Goal: Information Seeking & Learning: Learn about a topic

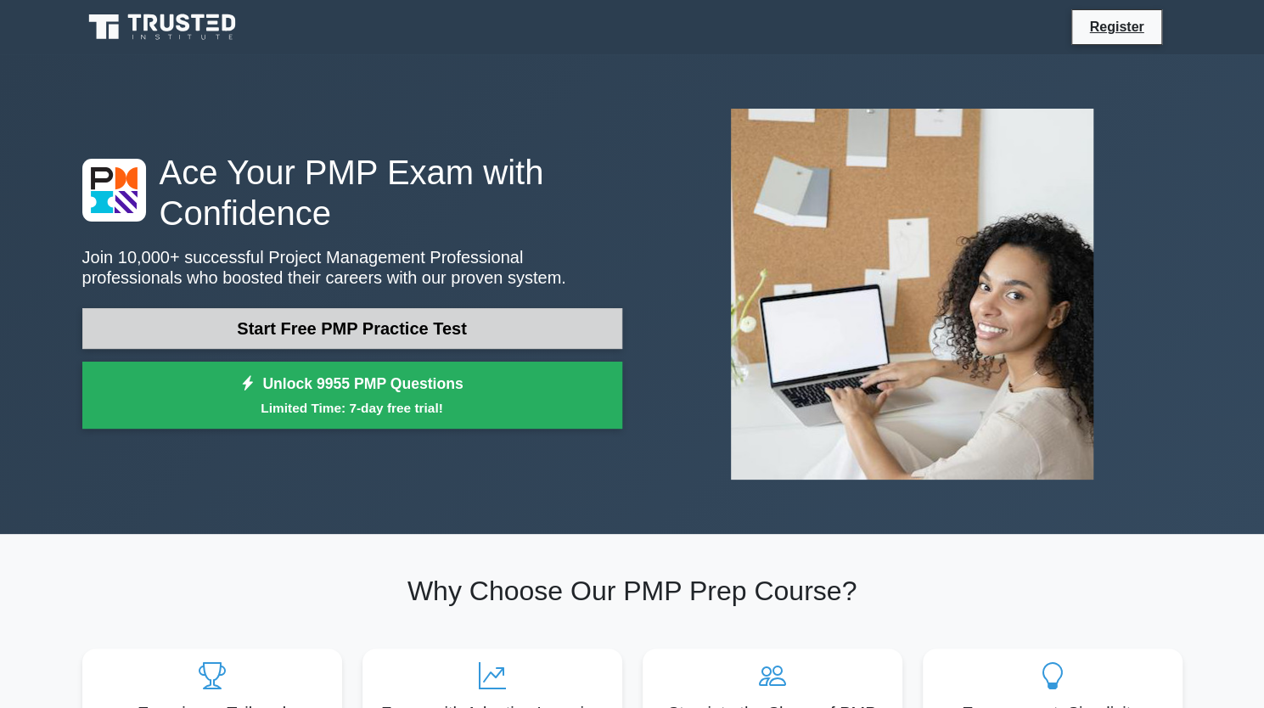
click at [320, 335] on link "Start Free PMP Practice Test" at bounding box center [352, 328] width 540 height 41
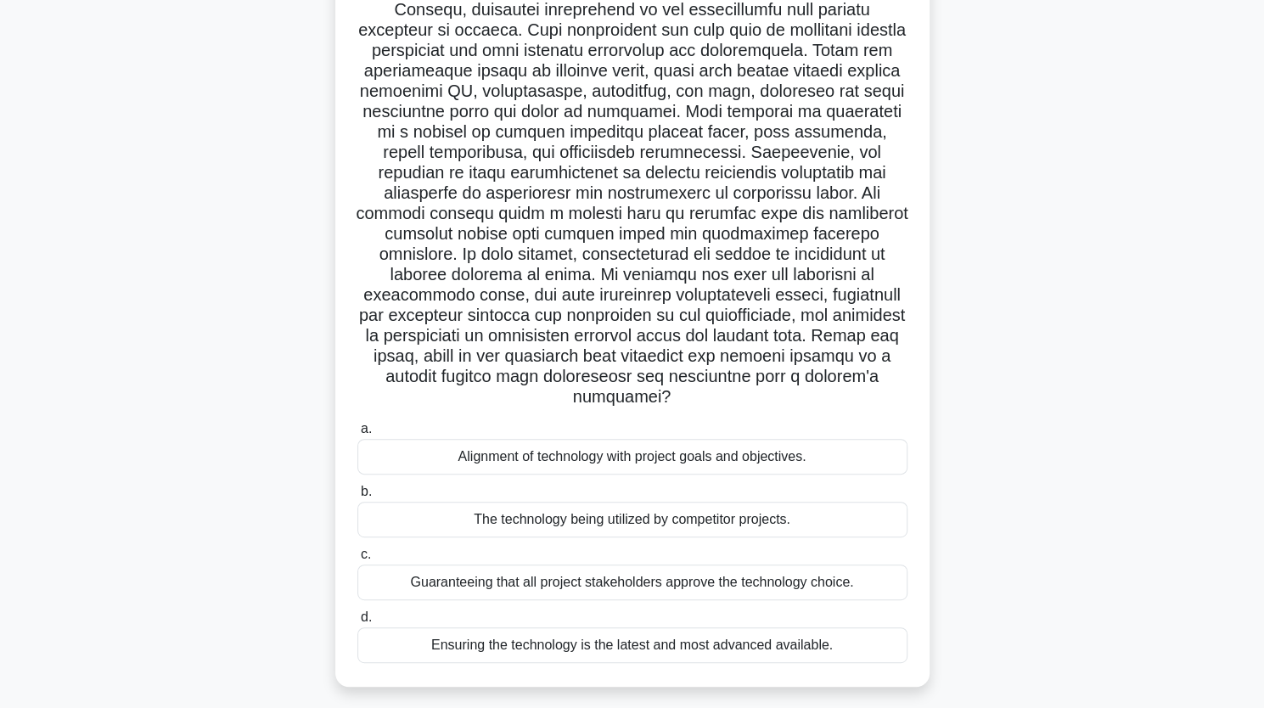
scroll to position [209, 0]
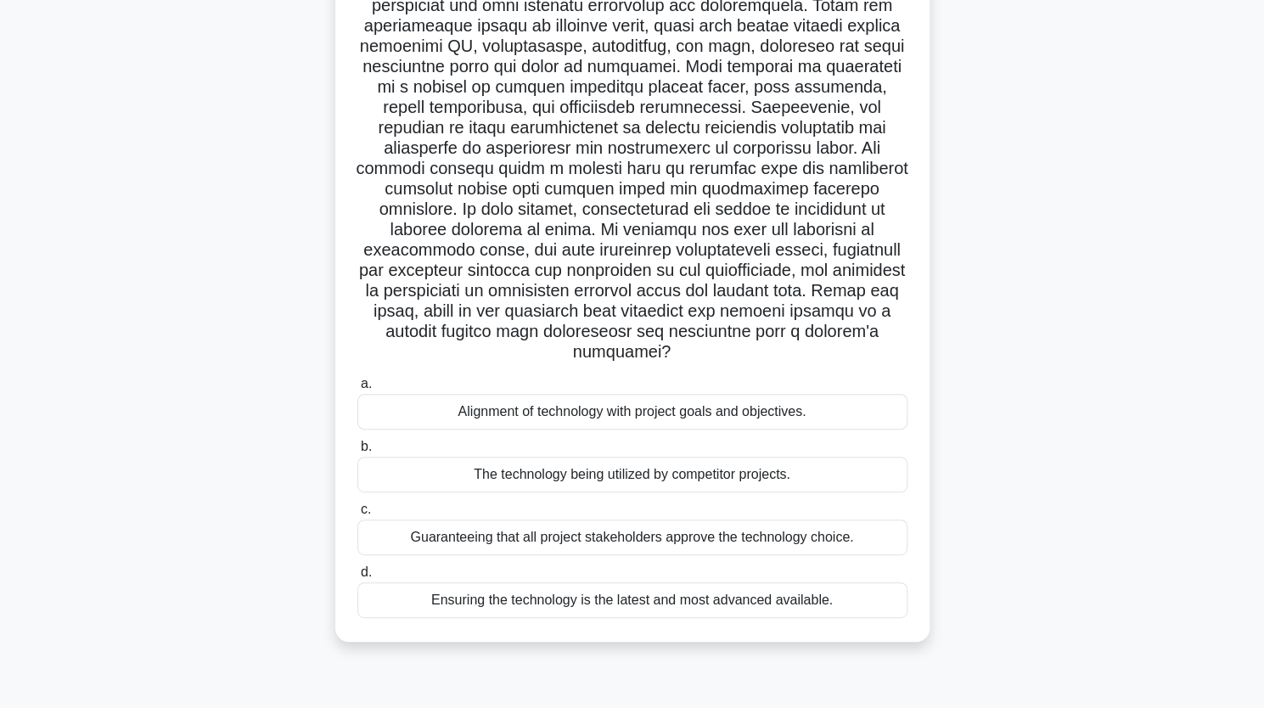
click at [630, 397] on div "Alignment of technology with project goals and objectives." at bounding box center [632, 412] width 550 height 36
click at [357, 390] on input "a. Alignment of technology with project goals and objectives." at bounding box center [357, 384] width 0 height 11
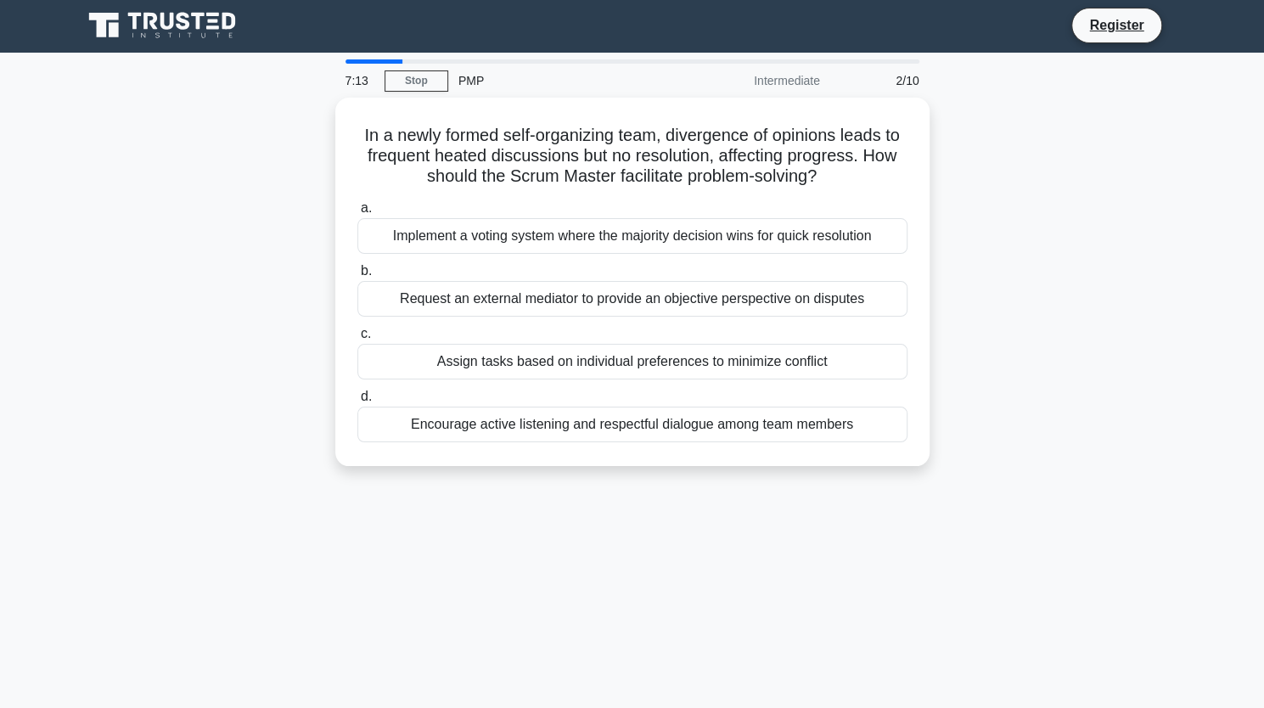
scroll to position [0, 0]
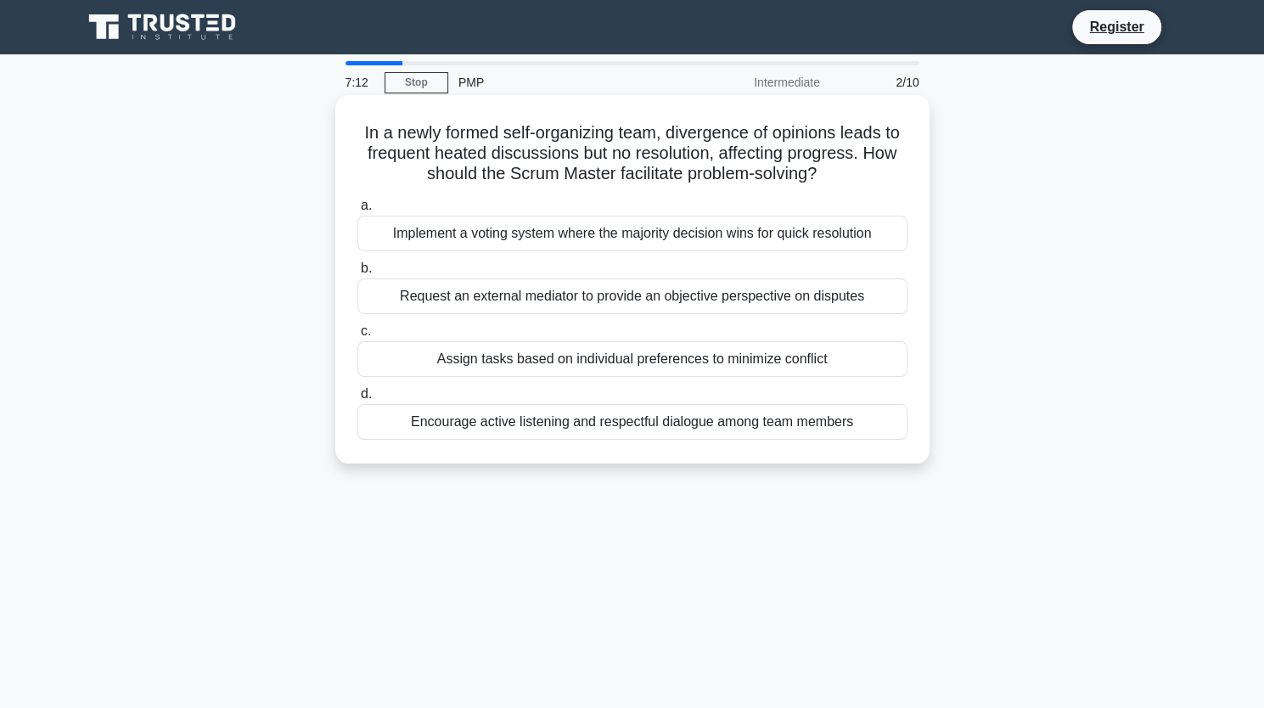
click at [635, 426] on div "Encourage active listening and respectful dialogue among team members" at bounding box center [632, 422] width 550 height 36
click at [357, 400] on input "d. Encourage active listening and respectful dialogue among team members" at bounding box center [357, 394] width 0 height 11
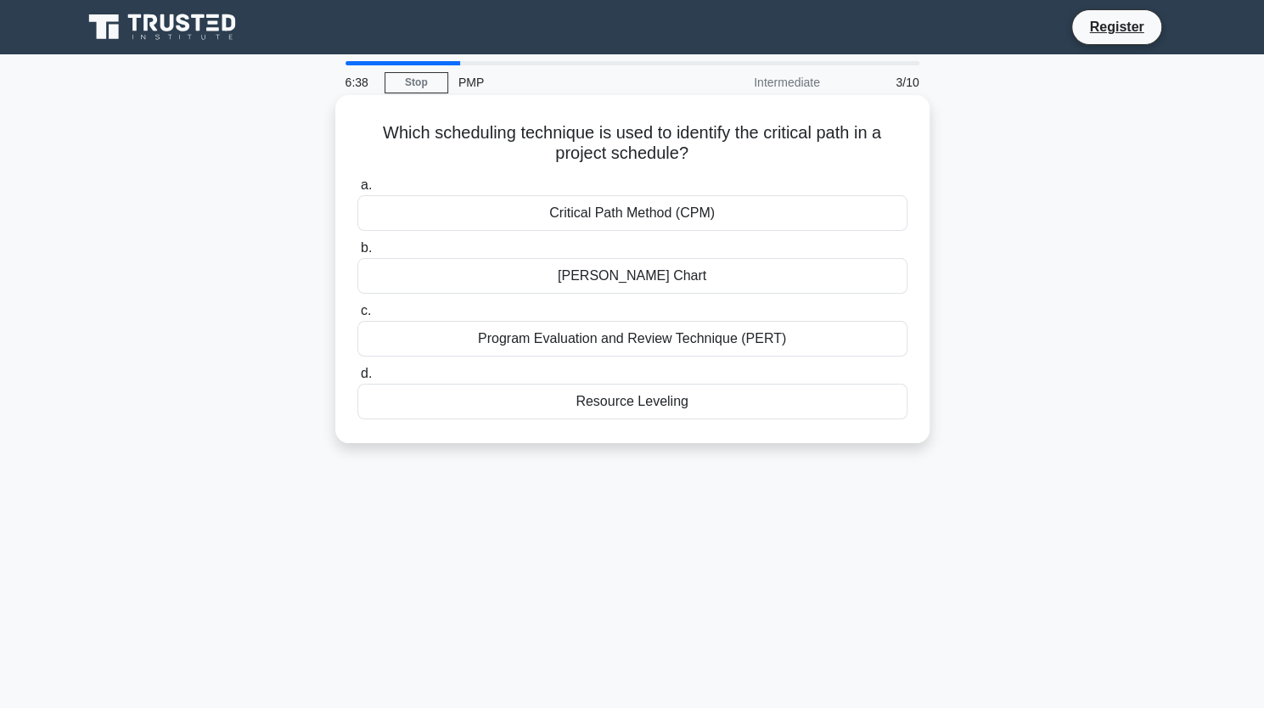
click at [683, 225] on div "Critical Path Method (CPM)" at bounding box center [632, 213] width 550 height 36
click at [357, 191] on input "a. Critical Path Method (CPM)" at bounding box center [357, 185] width 0 height 11
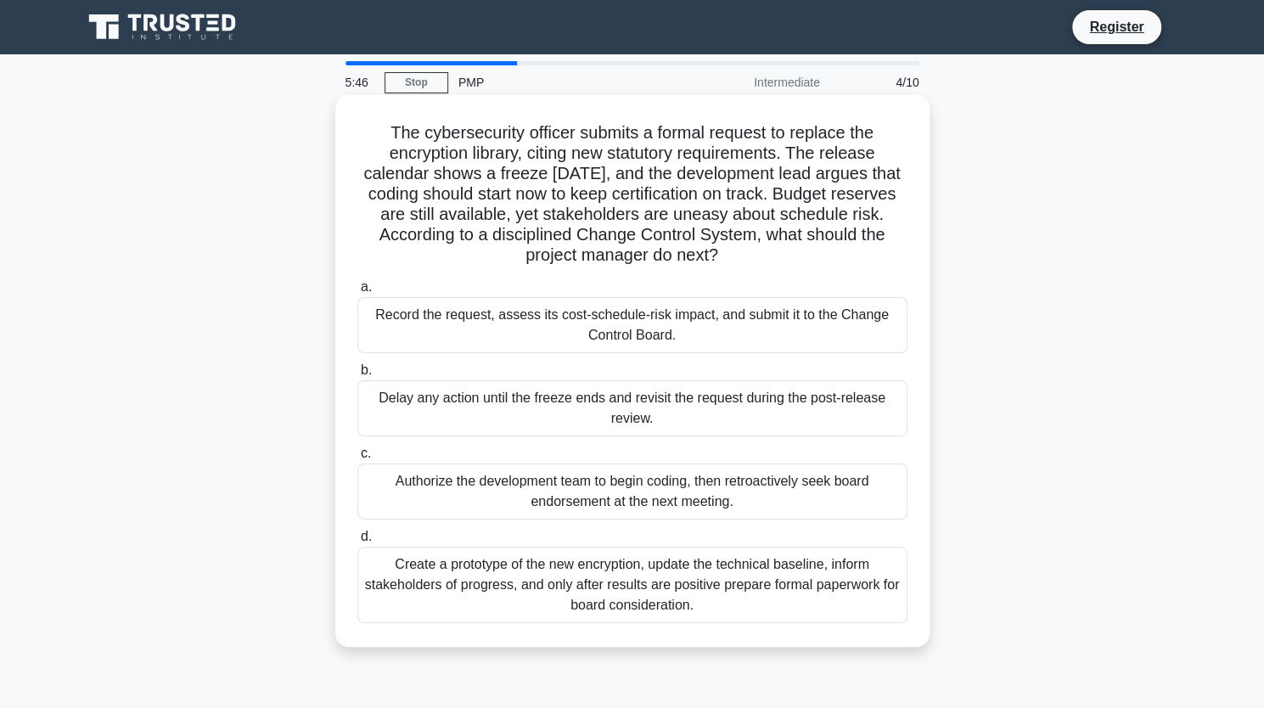
click at [704, 338] on div "Record the request, assess its cost-schedule-risk impact, and submit it to the …" at bounding box center [632, 325] width 550 height 56
click at [357, 293] on input "a. Record the request, assess its cost-schedule-risk impact, and submit it to t…" at bounding box center [357, 287] width 0 height 11
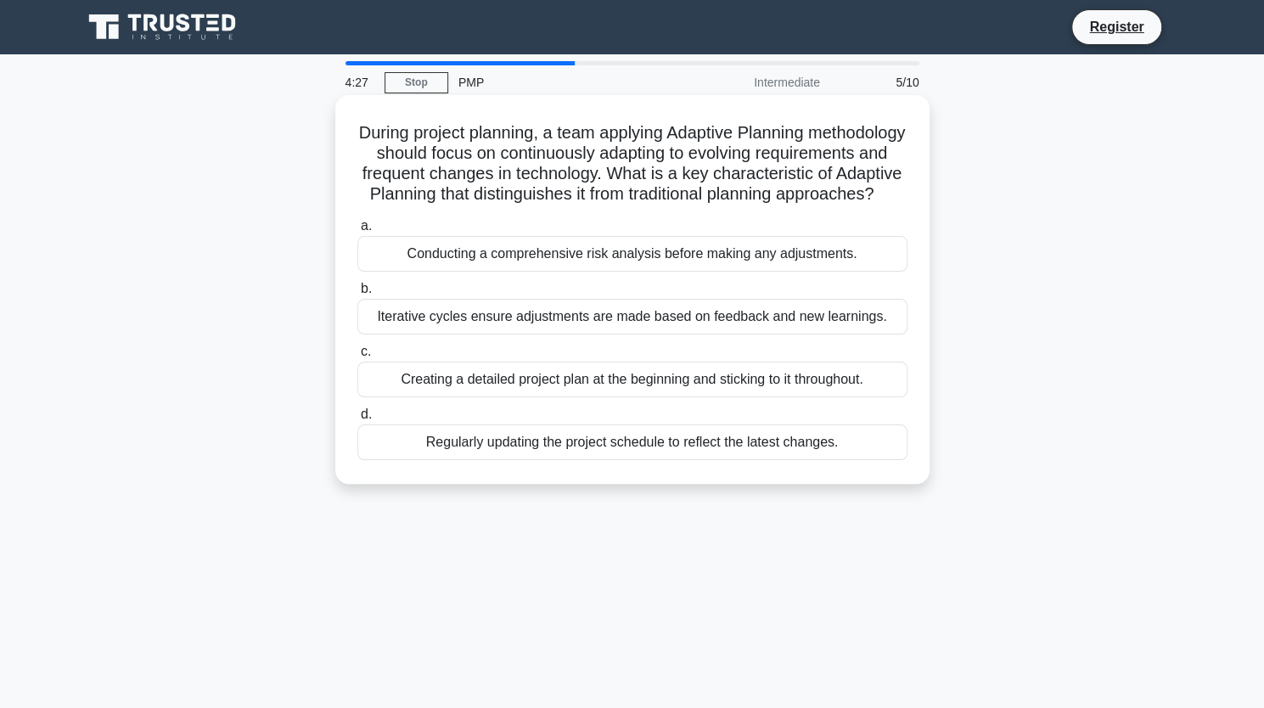
click at [645, 460] on div "Regularly updating the project schedule to reflect the latest changes." at bounding box center [632, 442] width 550 height 36
click at [357, 420] on input "d. Regularly updating the project schedule to reflect the latest changes." at bounding box center [357, 414] width 0 height 11
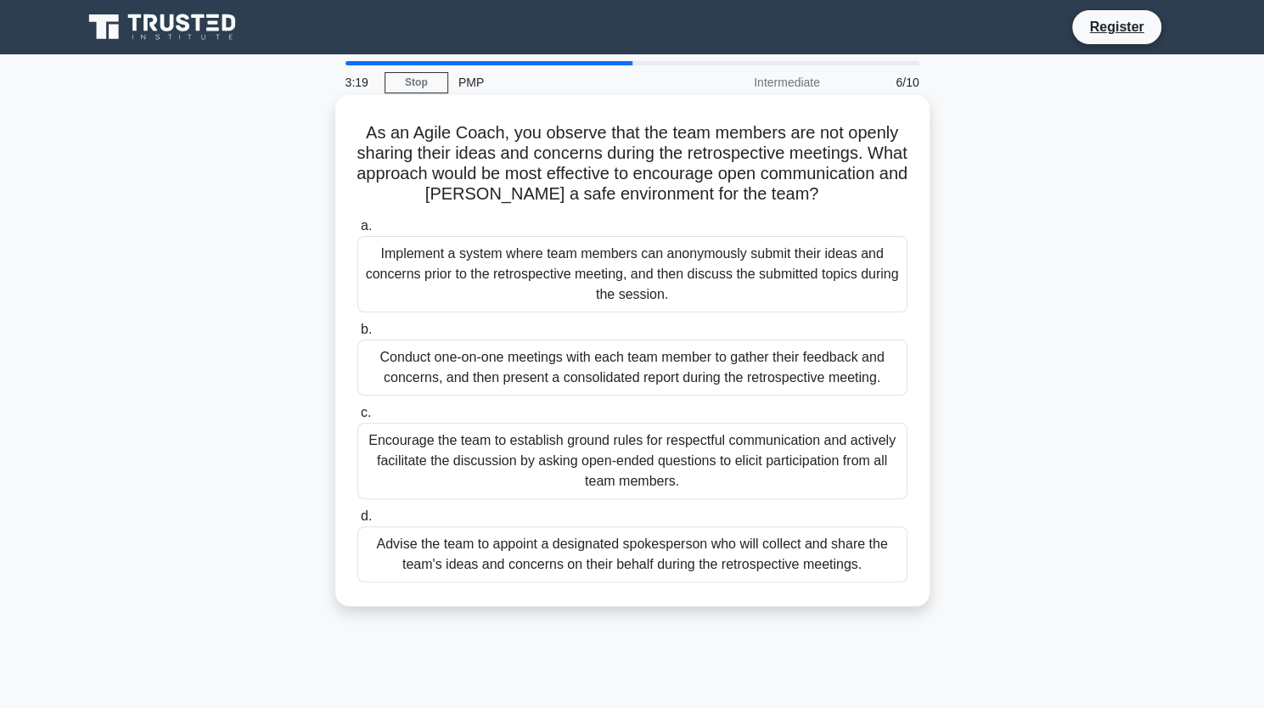
click at [681, 468] on div "Encourage the team to establish ground rules for respectful communication and a…" at bounding box center [632, 461] width 550 height 76
click at [357, 419] on input "c. Encourage the team to establish ground rules for respectful communication an…" at bounding box center [357, 413] width 0 height 11
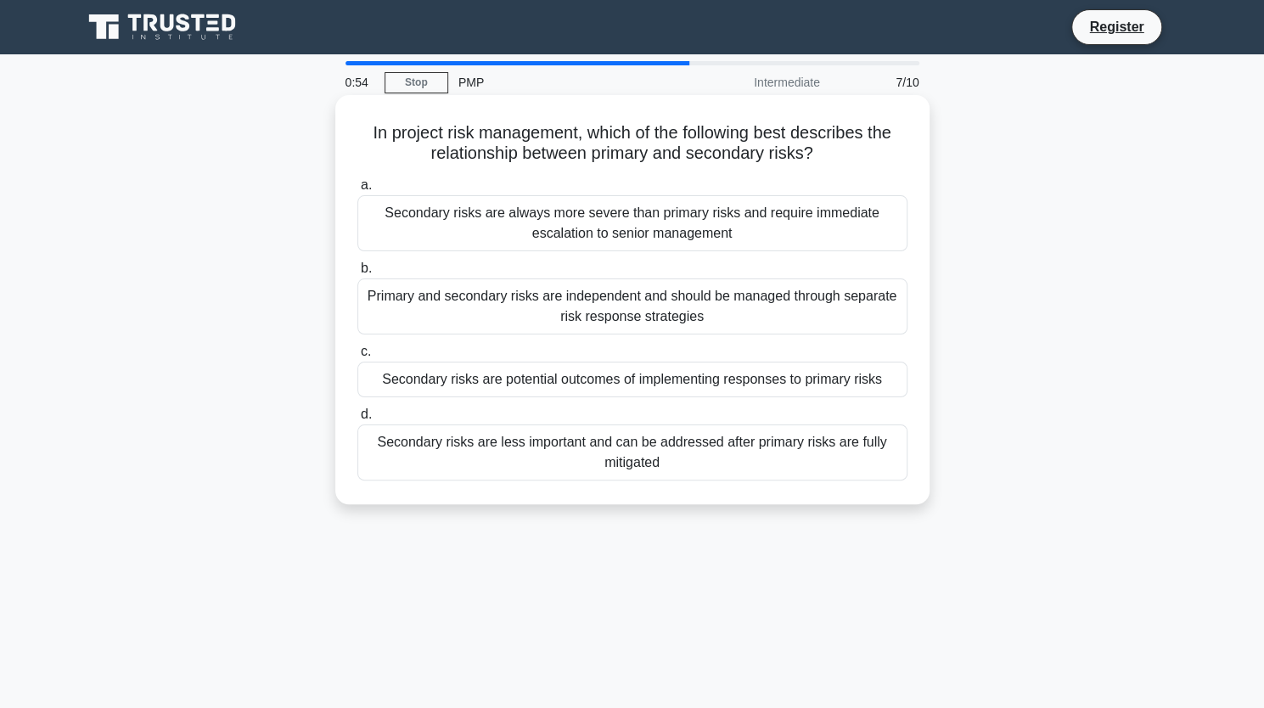
click at [754, 385] on div "Secondary risks are potential outcomes of implementing responses to primary ris…" at bounding box center [632, 380] width 550 height 36
click at [357, 357] on input "c. Secondary risks are potential outcomes of implementing responses to primary …" at bounding box center [357, 351] width 0 height 11
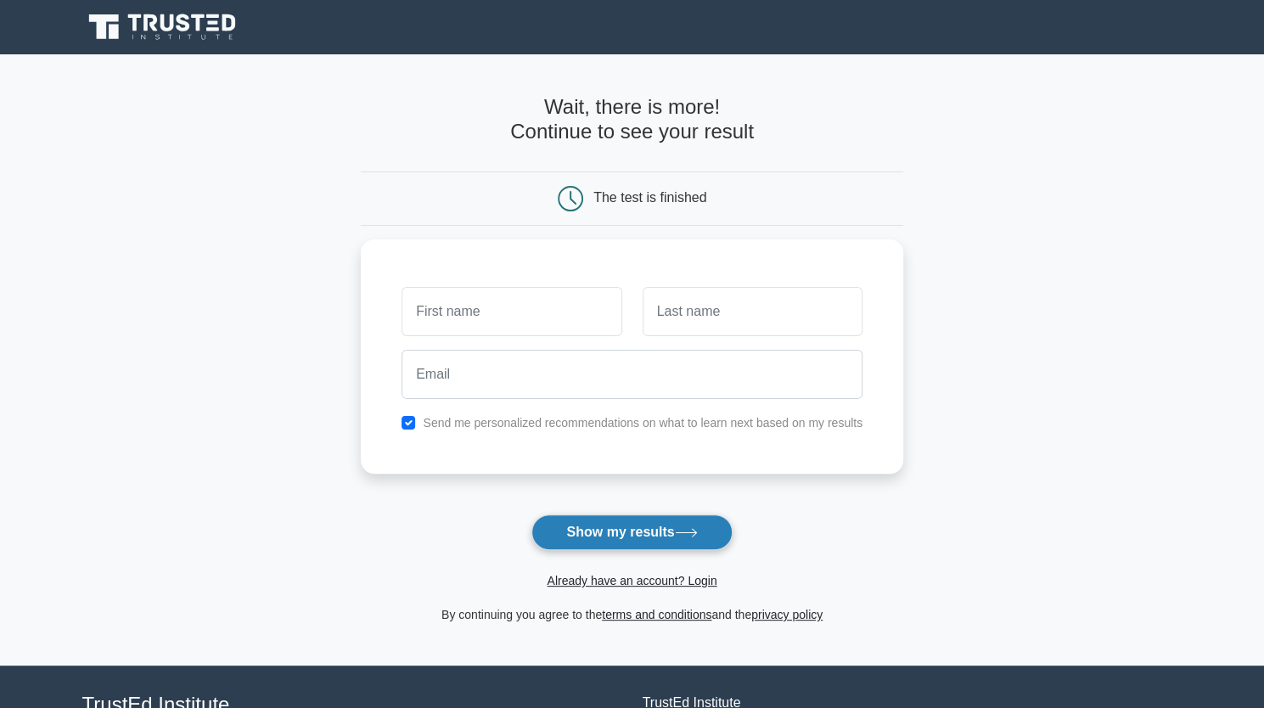
click at [667, 528] on button "Show my results" at bounding box center [631, 532] width 200 height 36
